Goal: Information Seeking & Learning: Find specific fact

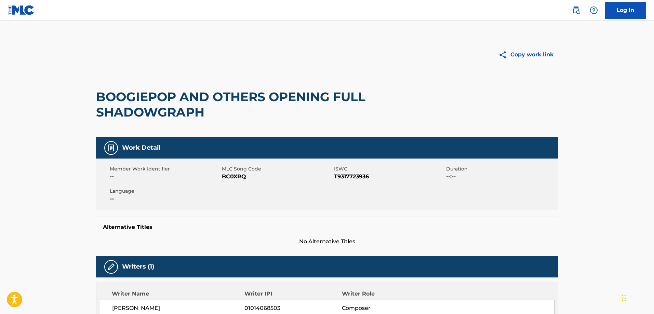
click at [577, 12] on img at bounding box center [576, 10] width 8 height 8
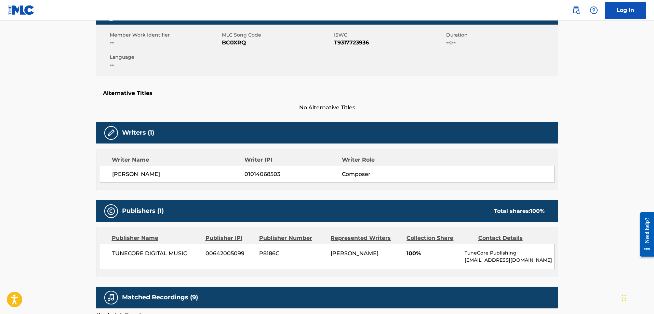
scroll to position [137, 0]
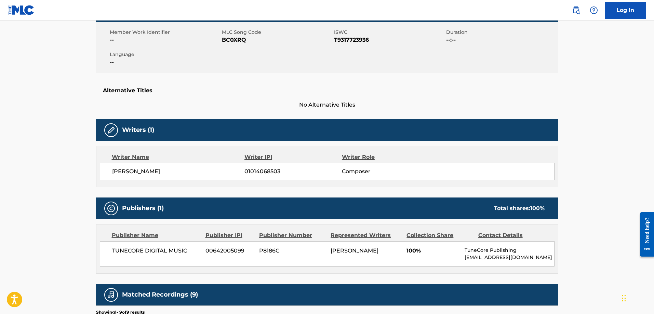
drag, startPoint x: 160, startPoint y: 172, endPoint x: 107, endPoint y: 171, distance: 53.3
click at [107, 171] on div "ALI EL IDRISSI 01014068503 Composer" at bounding box center [327, 171] width 455 height 17
copy span "[PERSON_NAME]"
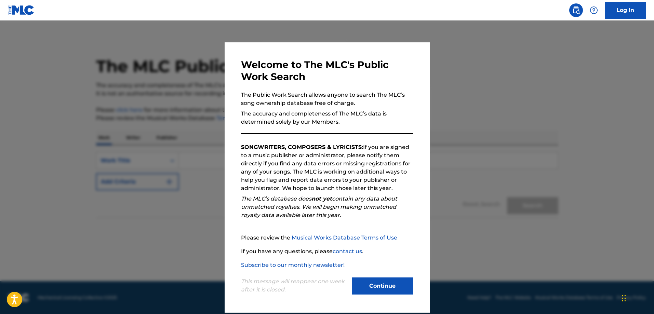
click at [373, 284] on button "Continue" at bounding box center [383, 286] width 62 height 17
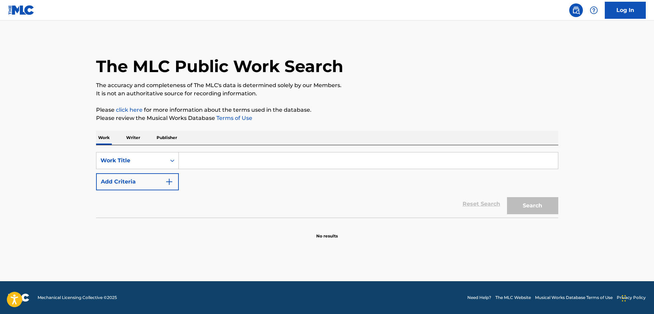
click at [206, 154] on input "Search Form" at bounding box center [368, 160] width 379 height 16
paste input "Phoenix"
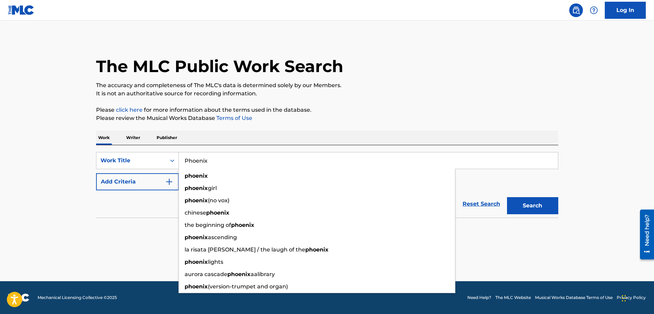
type input "Phoenix"
click at [159, 183] on button "Add Criteria" at bounding box center [137, 181] width 83 height 17
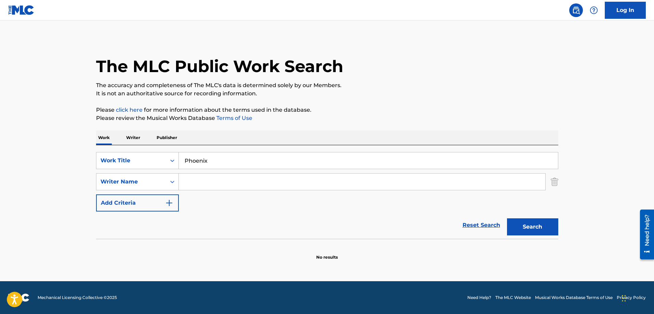
click at [227, 184] on input "Search Form" at bounding box center [362, 182] width 366 height 16
paste input "[PERSON_NAME]"
type input "[PERSON_NAME]"
click at [522, 223] on button "Search" at bounding box center [532, 226] width 51 height 17
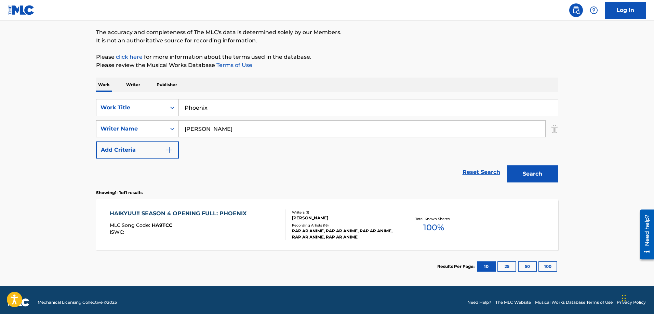
scroll to position [58, 0]
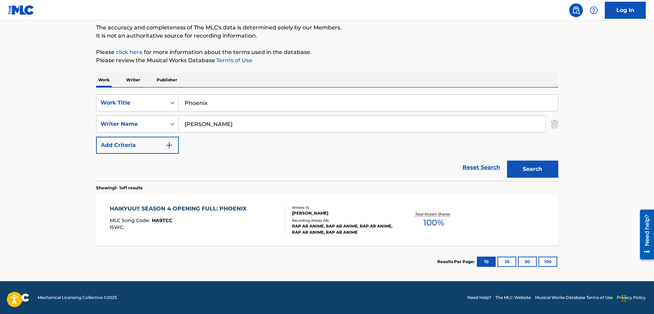
click at [211, 210] on div "HAIKYUU!! SEASON 4 OPENING FULL: PHOENIX" at bounding box center [180, 209] width 140 height 8
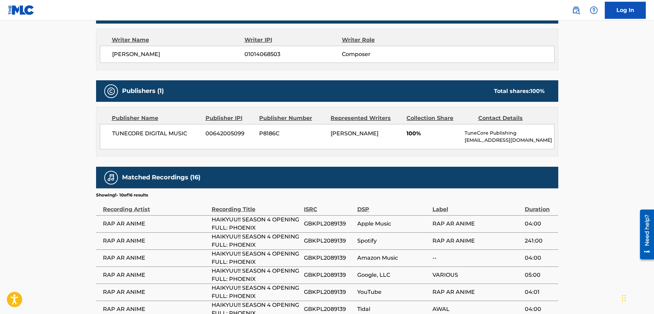
scroll to position [273, 0]
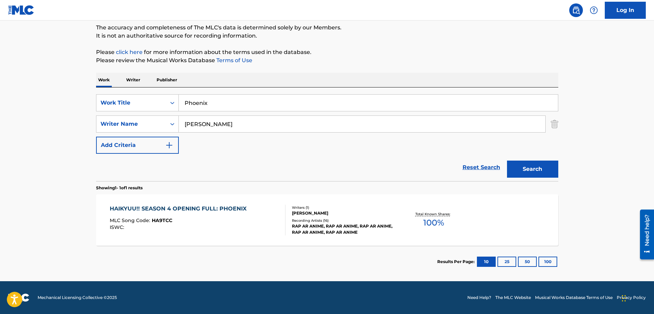
scroll to position [58, 0]
drag, startPoint x: 210, startPoint y: 106, endPoint x: 148, endPoint y: 106, distance: 61.5
click at [148, 106] on div "SearchWithCriteriac35473d1-eb92-4014-b5cd-4c8037c20701 Work Title Phoenix" at bounding box center [327, 102] width 462 height 17
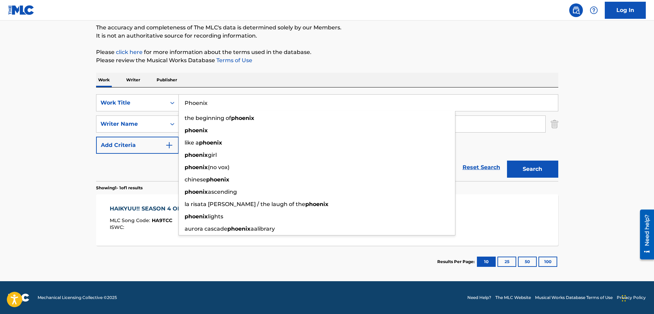
paste input "eace Sign"
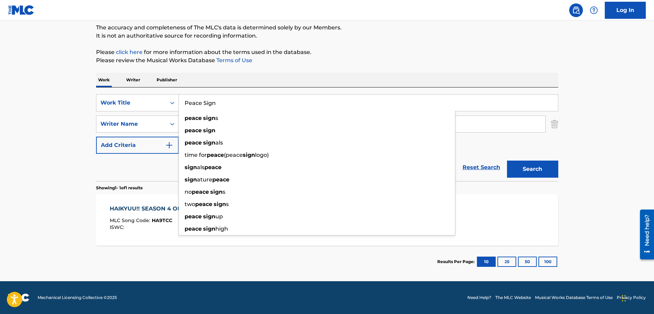
type input "Peace Sign"
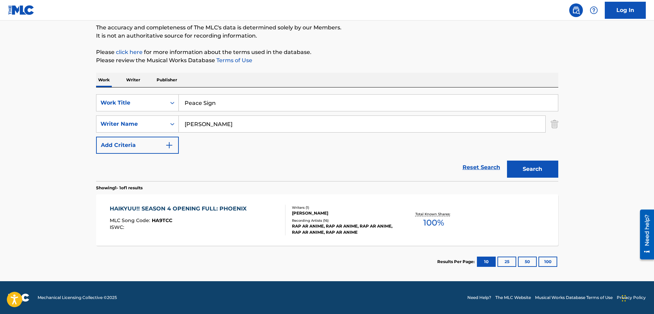
click at [546, 168] on button "Search" at bounding box center [532, 169] width 51 height 17
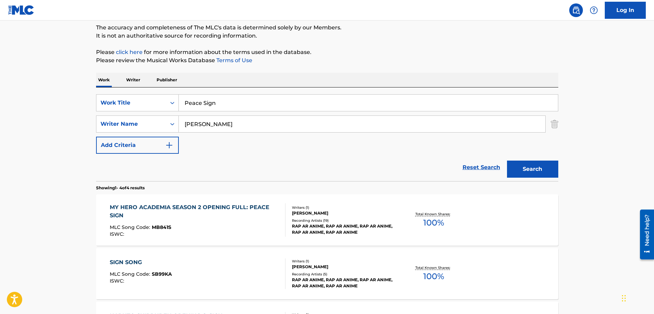
click at [217, 209] on div "MY HERO ACADEMIA SEASON 2 OPENING FULL: PEACE SIGN" at bounding box center [195, 211] width 170 height 16
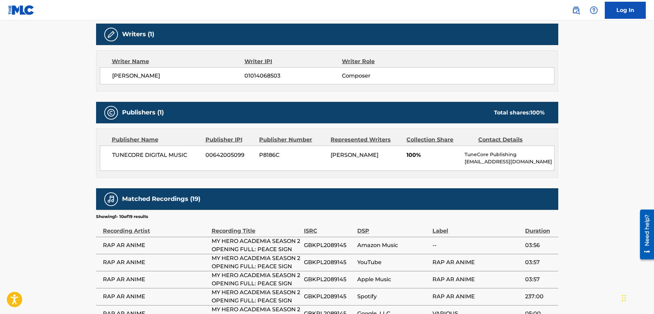
scroll to position [239, 0]
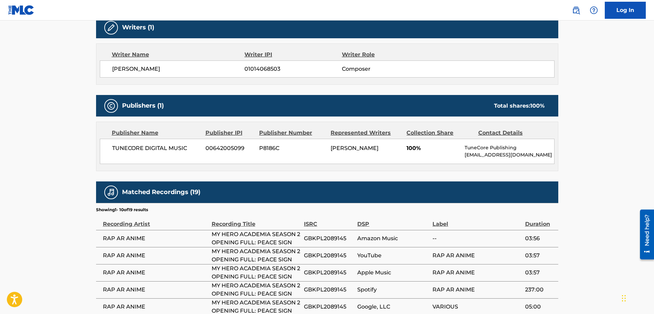
scroll to position [58, 0]
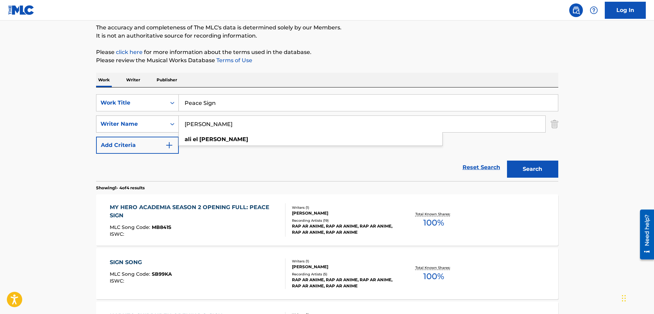
drag, startPoint x: 246, startPoint y: 126, endPoint x: 146, endPoint y: 125, distance: 100.2
click at [146, 125] on div "SearchWithCriteria1824f343-b154-4b8f-82c5-8adc9151e8ff Writer Name [PERSON_NAME]" at bounding box center [327, 124] width 462 height 17
drag, startPoint x: 238, startPoint y: 102, endPoint x: 104, endPoint y: 99, distance: 134.4
click at [104, 98] on div "SearchWithCriteriac35473d1-eb92-4014-b5cd-4c8037c20701 Work Title Peace Sign" at bounding box center [327, 102] width 462 height 17
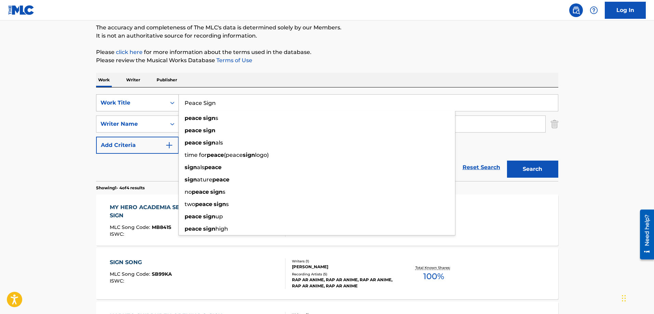
paste input "Make My Story"
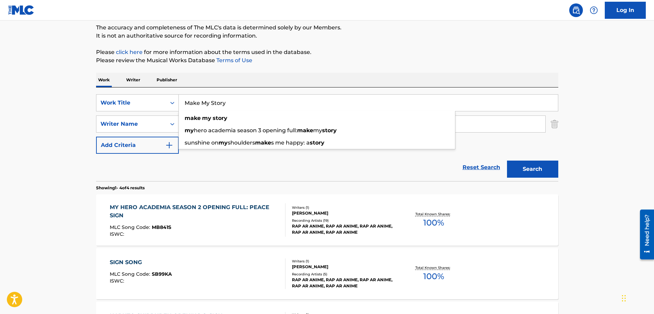
type input "Make My Story"
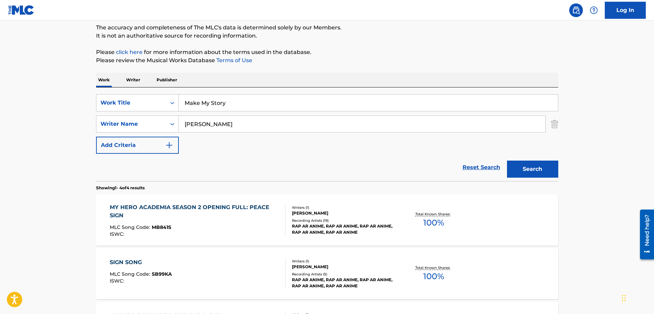
click at [540, 169] on button "Search" at bounding box center [532, 169] width 51 height 17
click at [219, 207] on div "MY HERO ACADEMIA SEASON 3 OPENING FULL: MAKE MY STORY" at bounding box center [195, 211] width 170 height 16
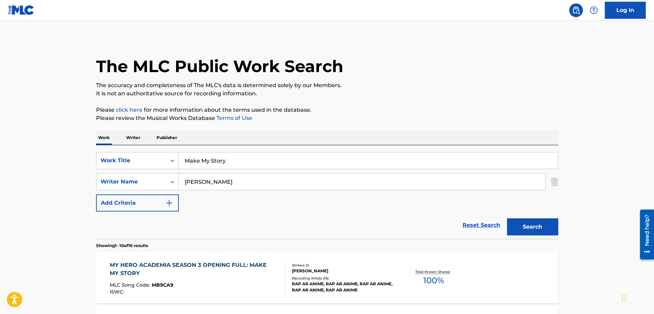
scroll to position [58, 0]
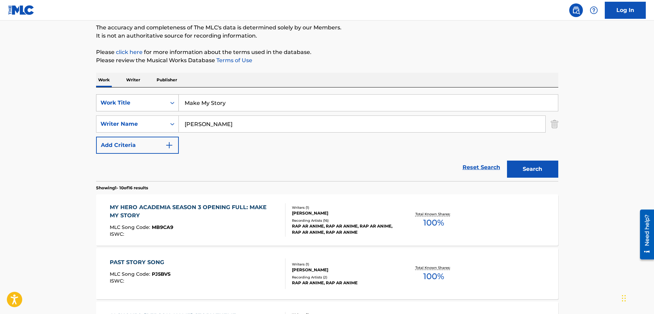
drag, startPoint x: 238, startPoint y: 102, endPoint x: 111, endPoint y: 105, distance: 126.8
click at [111, 105] on div "SearchWithCriteriac35473d1-eb92-4014-b5cd-4c8037c20701 Work Title Make My Story" at bounding box center [327, 102] width 462 height 17
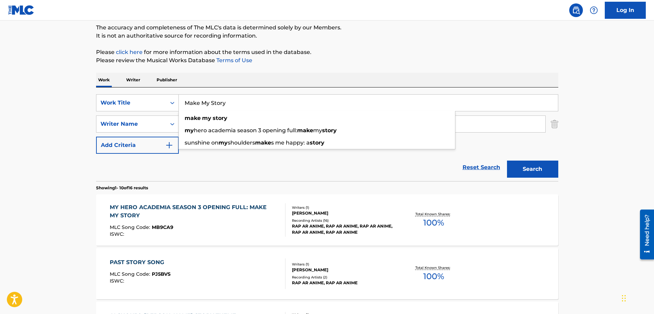
paste input "Star Maker"
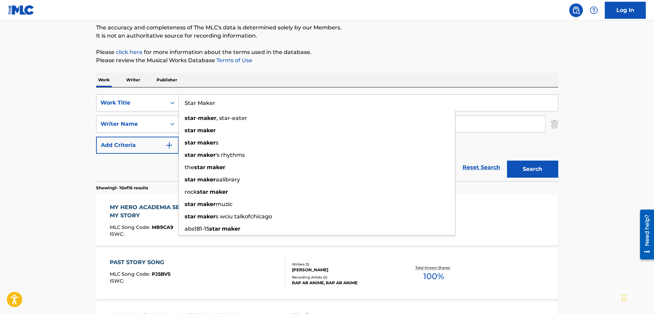
type input "Star Maker"
click at [543, 169] on button "Search" at bounding box center [532, 169] width 51 height 17
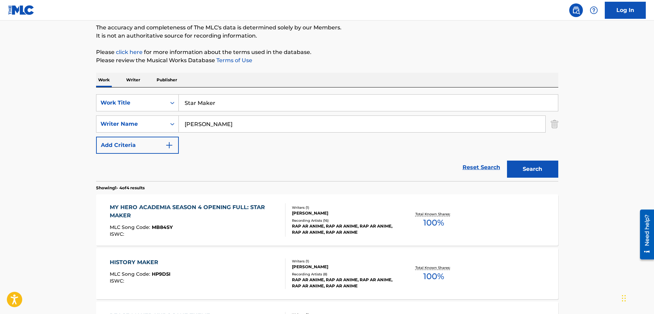
click at [245, 209] on div "MY HERO ACADEMIA SEASON 4 OPENING FULL: STAR MAKER" at bounding box center [195, 211] width 170 height 16
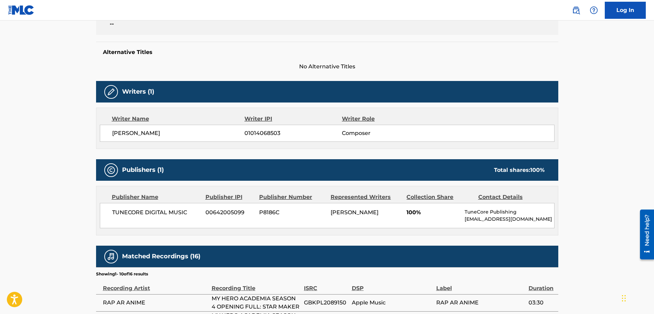
scroll to position [239, 0]
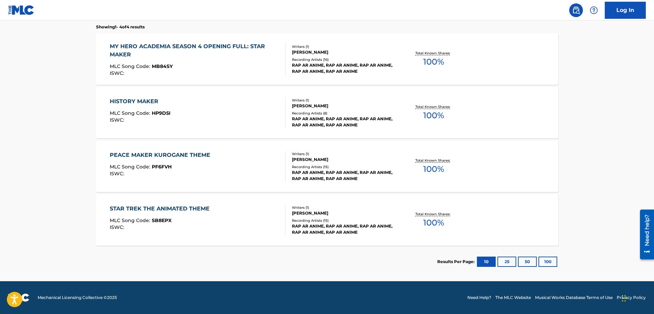
scroll to position [58, 0]
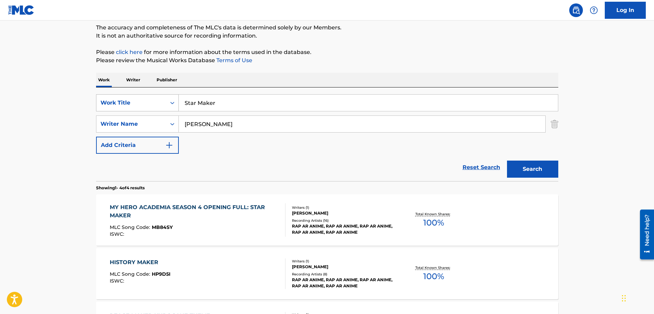
drag, startPoint x: 237, startPoint y: 101, endPoint x: 119, endPoint y: 108, distance: 117.8
click at [119, 108] on div "SearchWithCriteriac35473d1-eb92-4014-b5cd-4c8037c20701 Work Title Star Maker" at bounding box center [327, 102] width 462 height 17
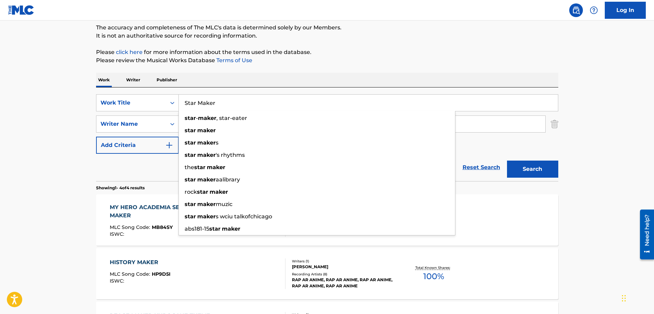
paste input "pectrum of Passion"
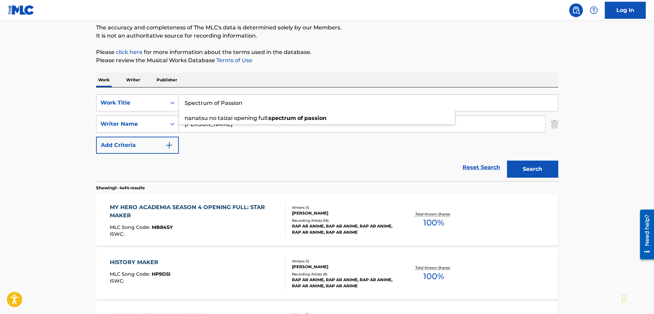
type input "Spectrum of Passion"
click at [535, 166] on button "Search" at bounding box center [532, 169] width 51 height 17
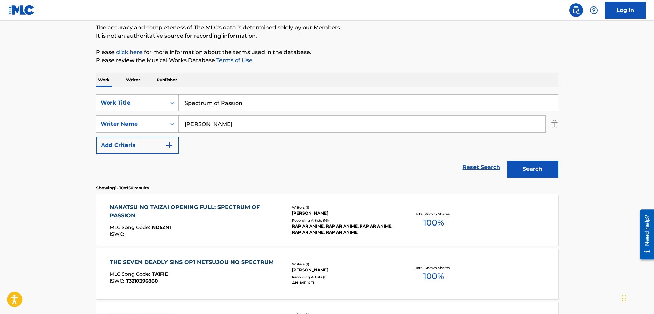
click at [191, 206] on div "NANATSU NO TAIZAI OPENING FULL: SPECTRUM OF PASSION" at bounding box center [195, 211] width 170 height 16
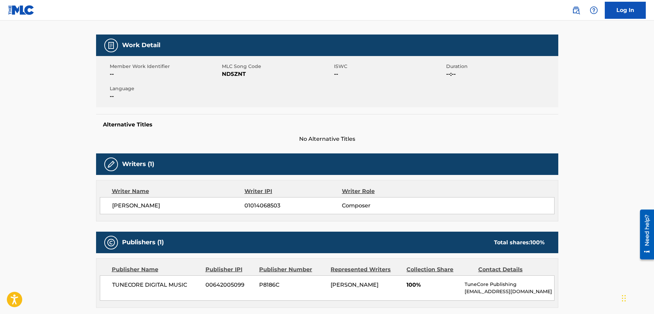
scroll to position [171, 0]
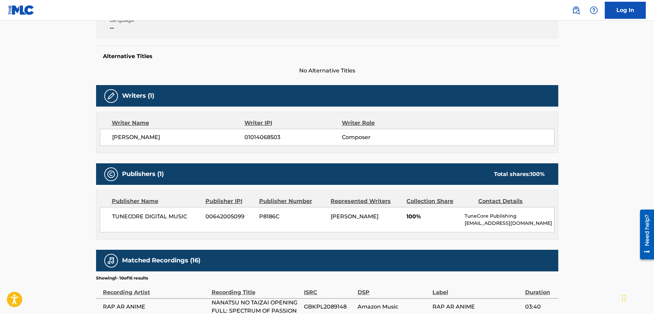
scroll to position [58, 0]
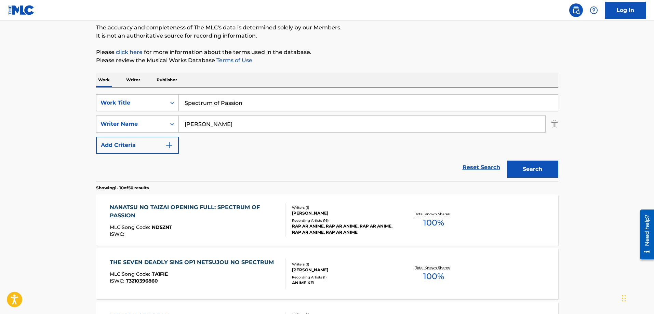
click at [434, 59] on p "Please review the Musical Works Database Terms of Use" at bounding box center [327, 60] width 462 height 8
